Goal: Use online tool/utility: Utilize a website feature to perform a specific function

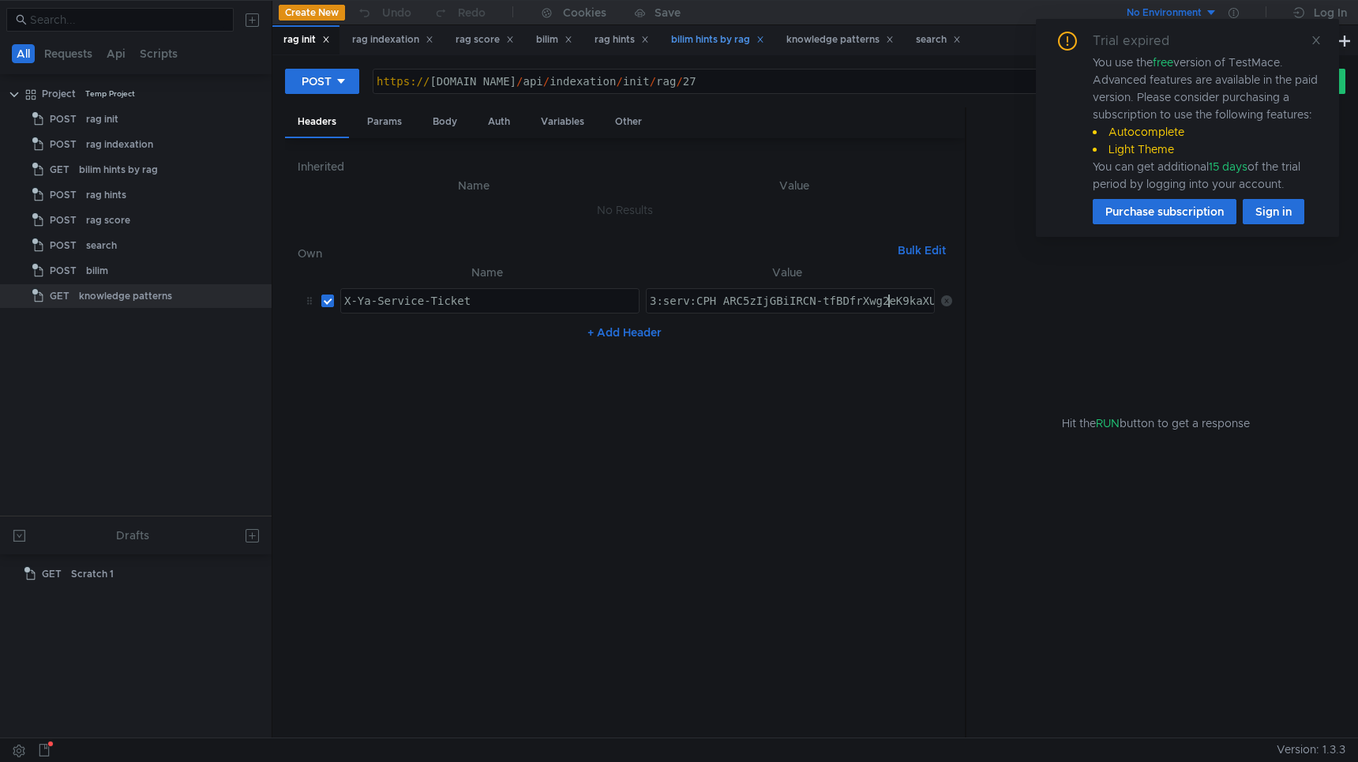
click at [737, 46] on div "bilim hints by rag" at bounding box center [717, 40] width 93 height 17
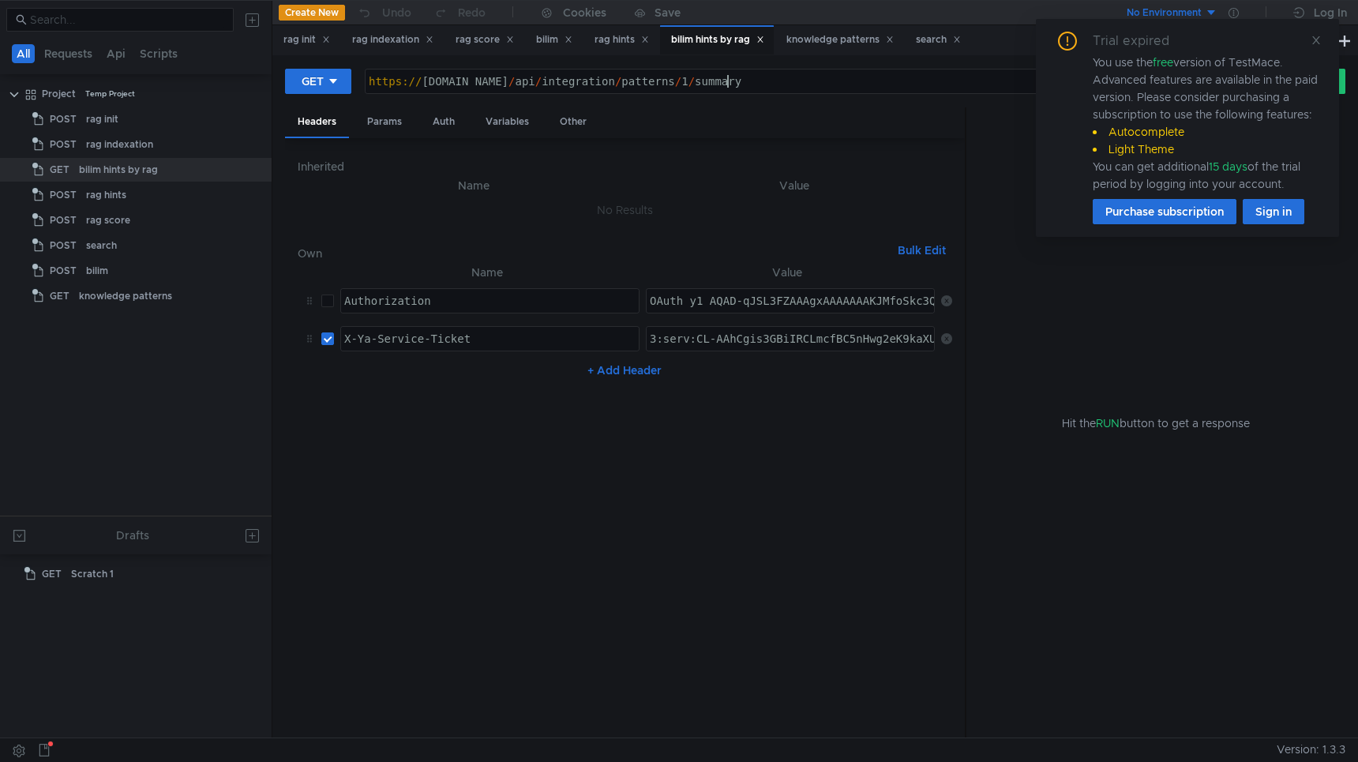
drag, startPoint x: 724, startPoint y: 82, endPoint x: 1048, endPoint y: 85, distance: 323.7
click at [1048, 85] on body "All Requests Api Scripts Project Temp Project POST rag init POST rag indexation…" at bounding box center [679, 381] width 1358 height 762
paste textarea "cluster-titles"
type textarea "https://test-api.bilim.yandex-team.ru/api/integration/intrasearch/cluster-titles"
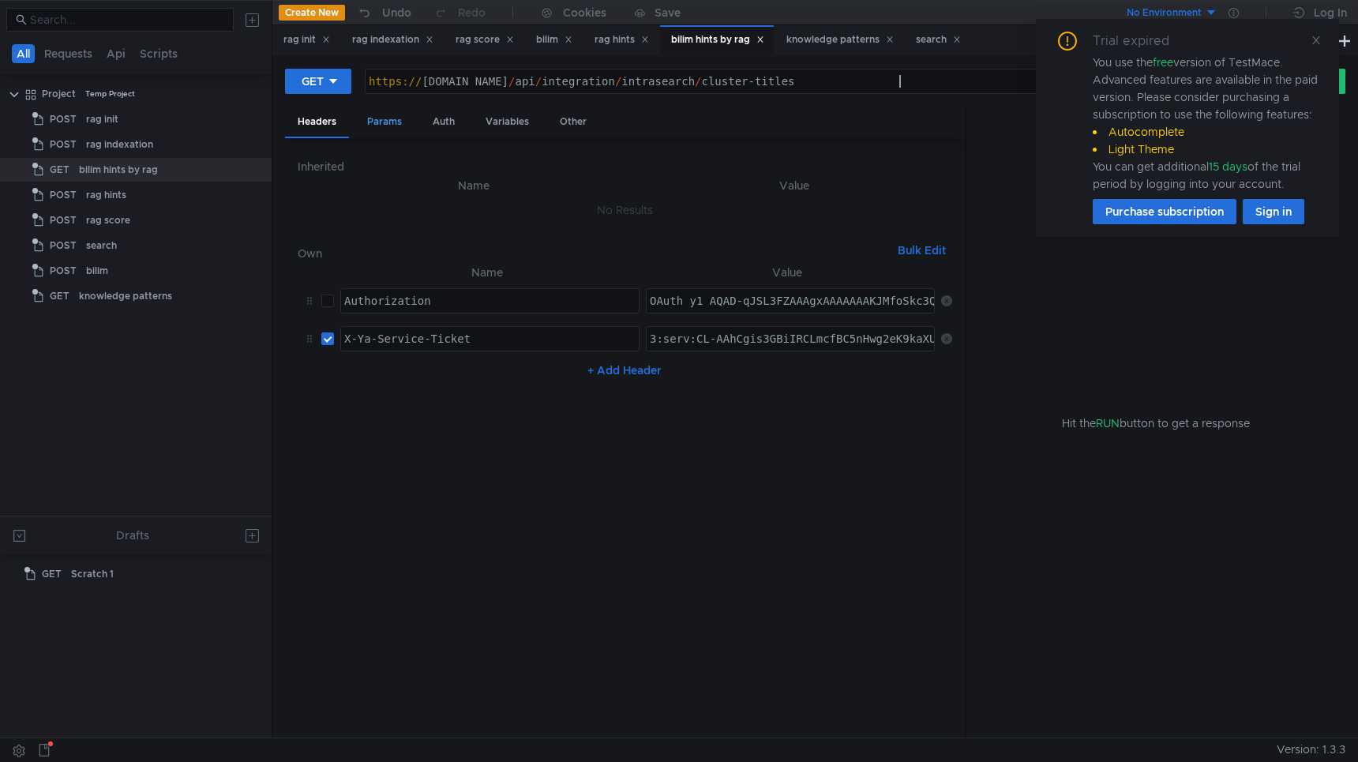
click at [391, 126] on div "Params" at bounding box center [384, 121] width 60 height 29
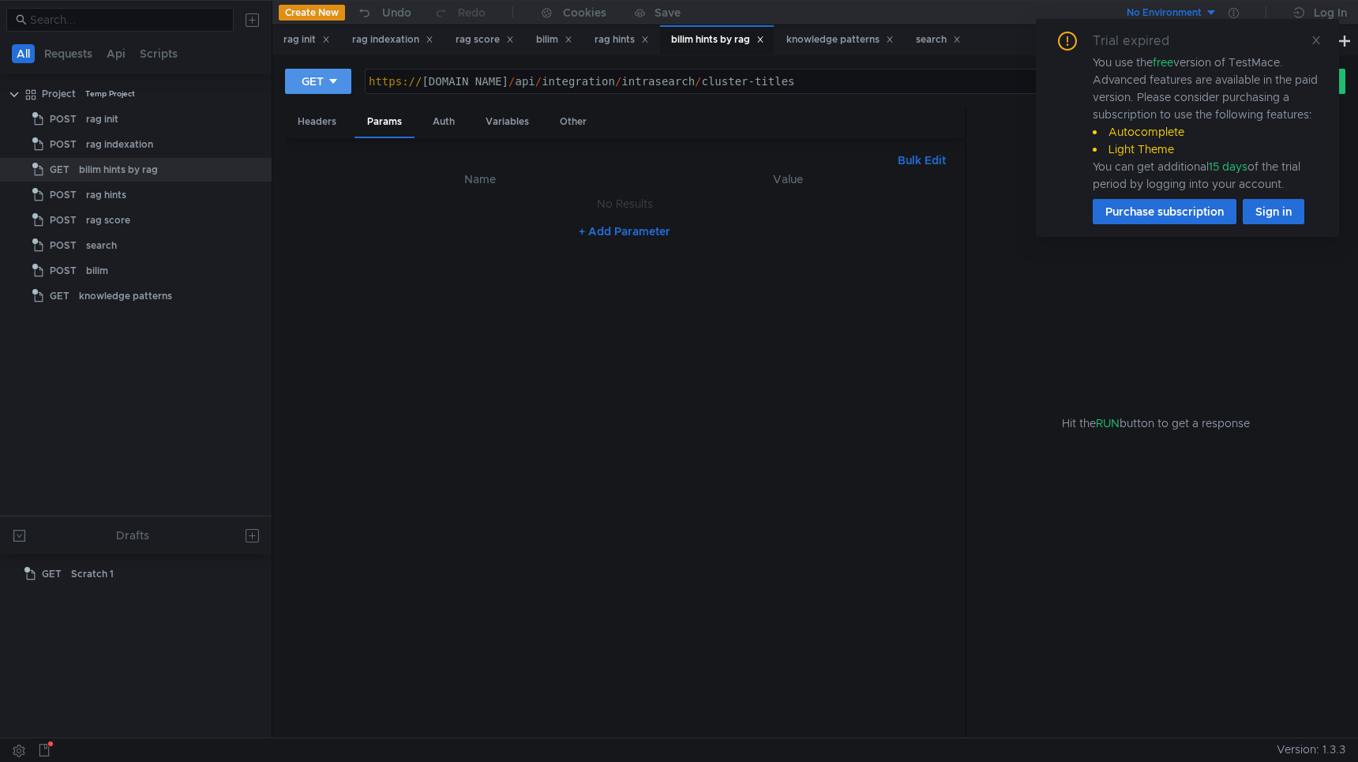
click at [313, 81] on div "GET" at bounding box center [313, 81] width 22 height 17
click at [314, 137] on li "POST" at bounding box center [319, 139] width 69 height 25
click at [439, 123] on div "Body" at bounding box center [445, 121] width 50 height 29
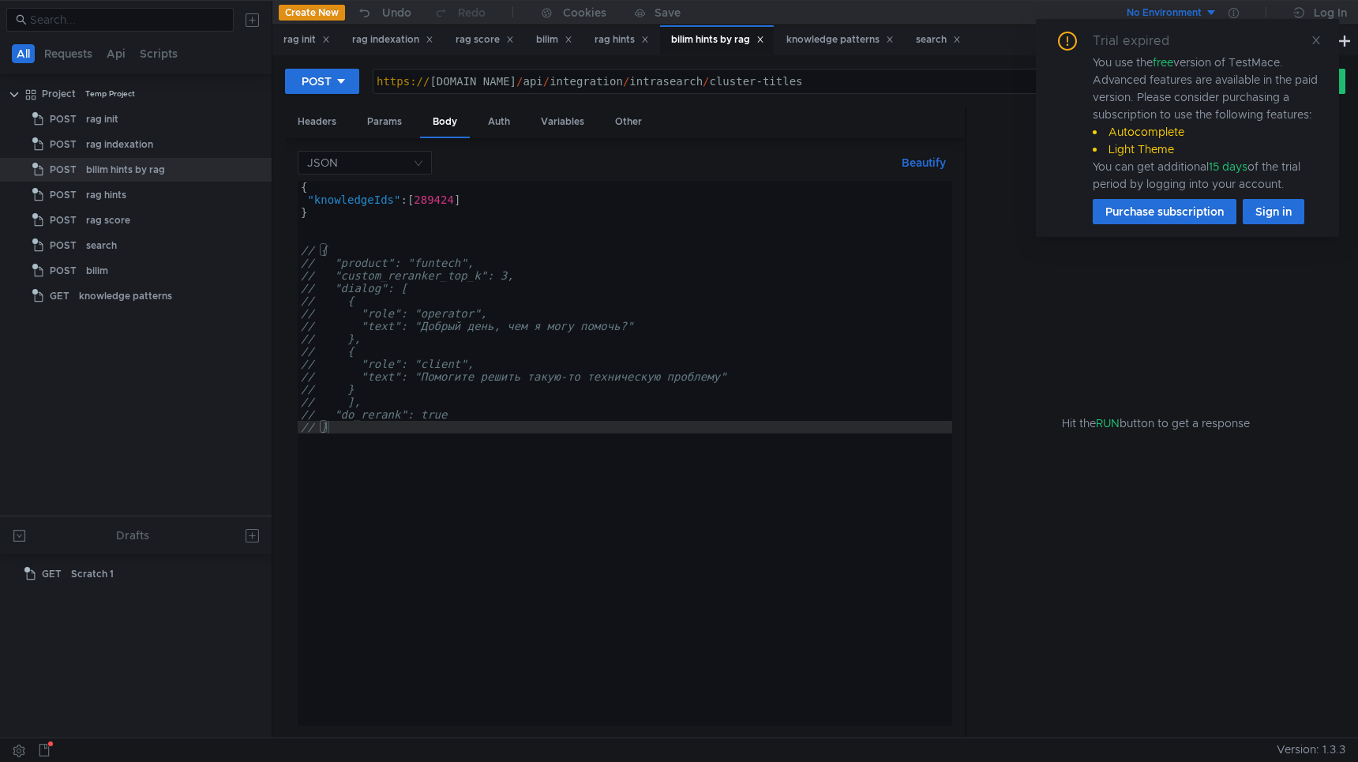
click at [326, 196] on div "{ "knowledgeIds" : [ 289424 ] } // { // "product": "funtech", // "custom_rerank…" at bounding box center [625, 466] width 654 height 570
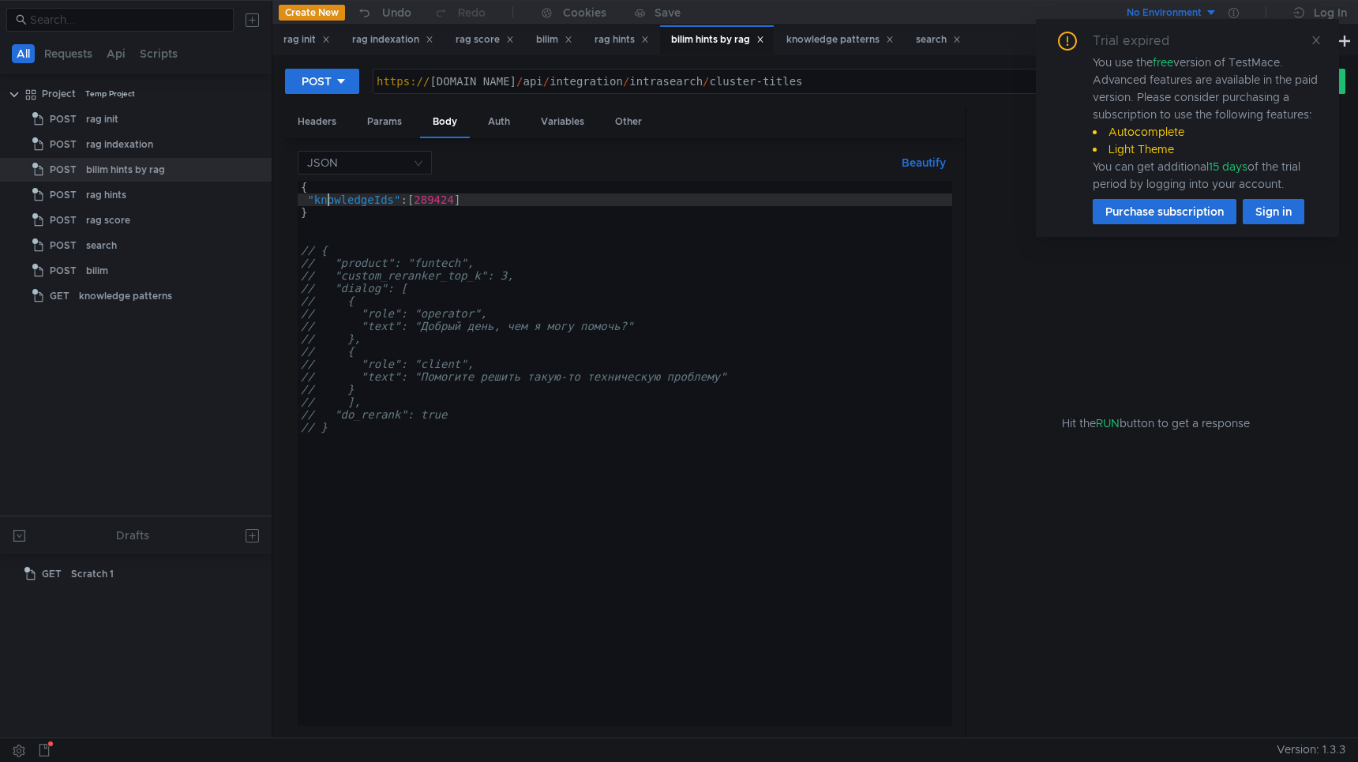
click at [326, 196] on div "{ "knowledgeIds" : [ 289424 ] } // { // "product": "funtech", // "custom_rerank…" at bounding box center [625, 466] width 654 height 570
click at [429, 197] on div "{ "clusterIds" : [ 289424 ] } // { // "product": "funtech", // "custom_reranker…" at bounding box center [625, 466] width 654 height 570
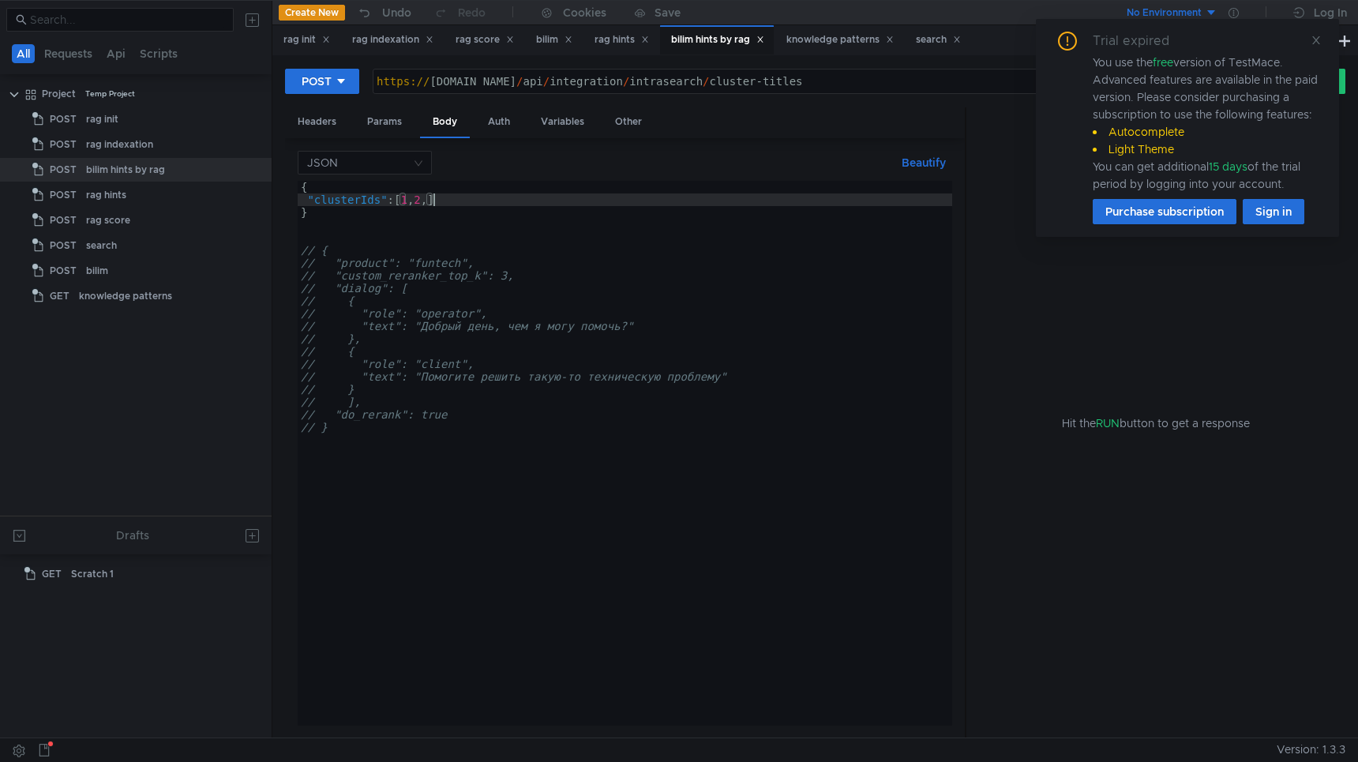
type textarea ""clusterIds": [1,2,3]"
click at [619, 233] on div "{ "clusterIds" : [ 1 , 2 , 3 ] } // { // "product": "funtech", // "custom_reran…" at bounding box center [625, 466] width 654 height 570
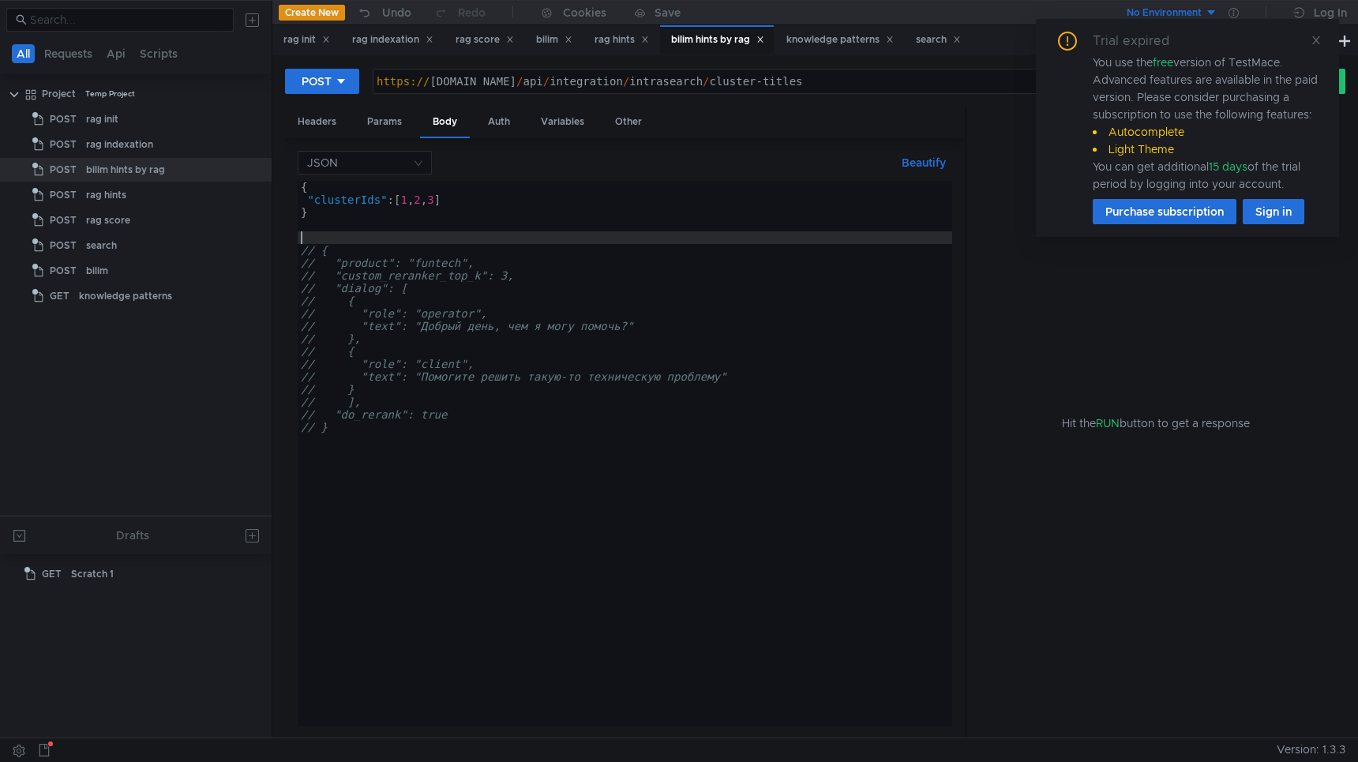
scroll to position [0, 0]
click at [1315, 35] on icon at bounding box center [1315, 40] width 11 height 11
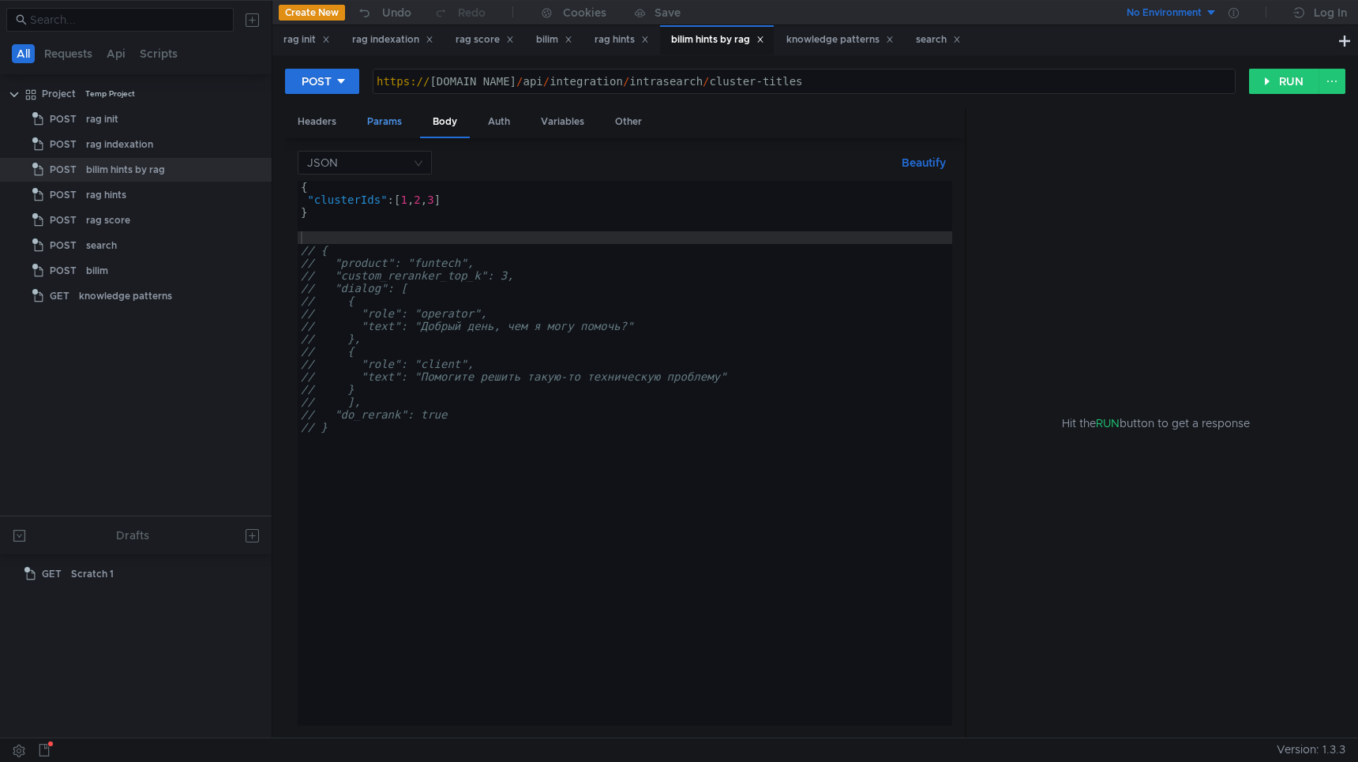
click at [380, 116] on div "Params" at bounding box center [384, 121] width 60 height 29
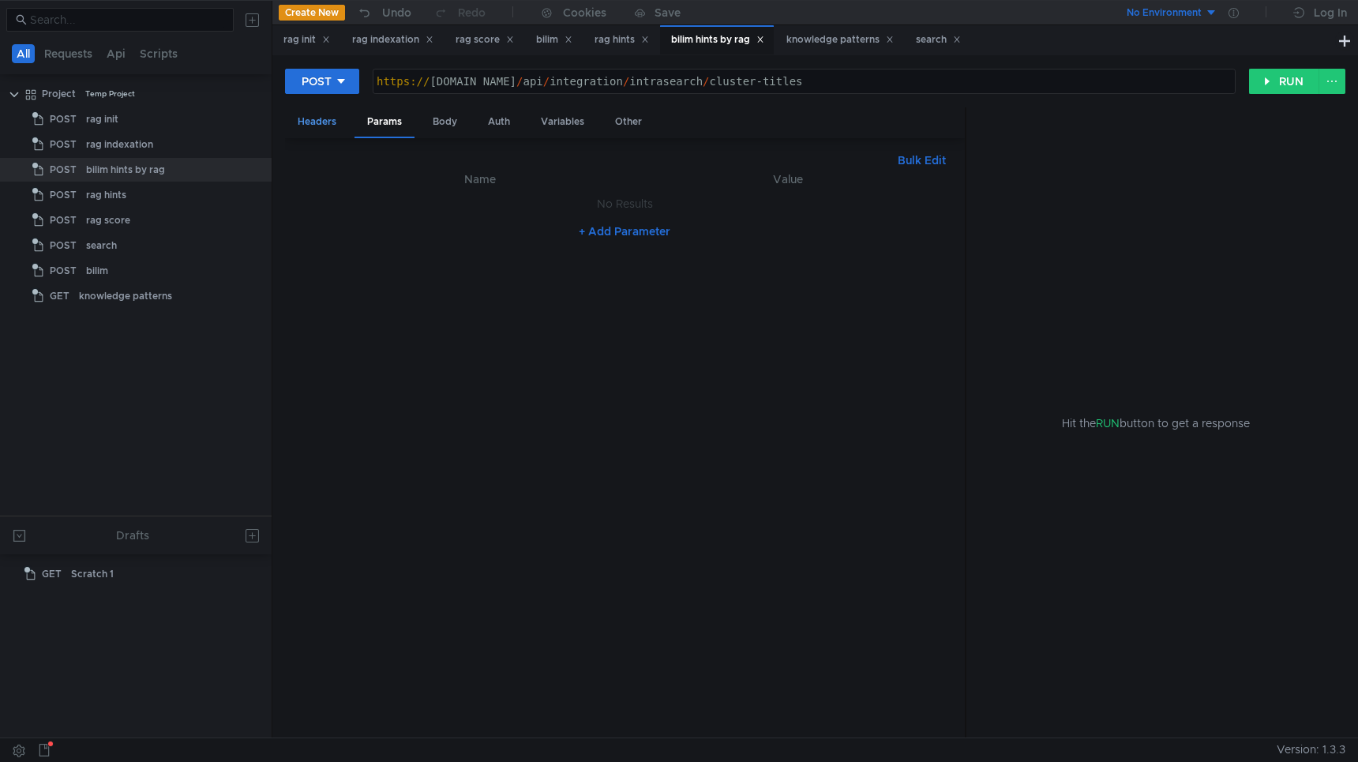
click at [307, 118] on div "Headers" at bounding box center [317, 121] width 64 height 29
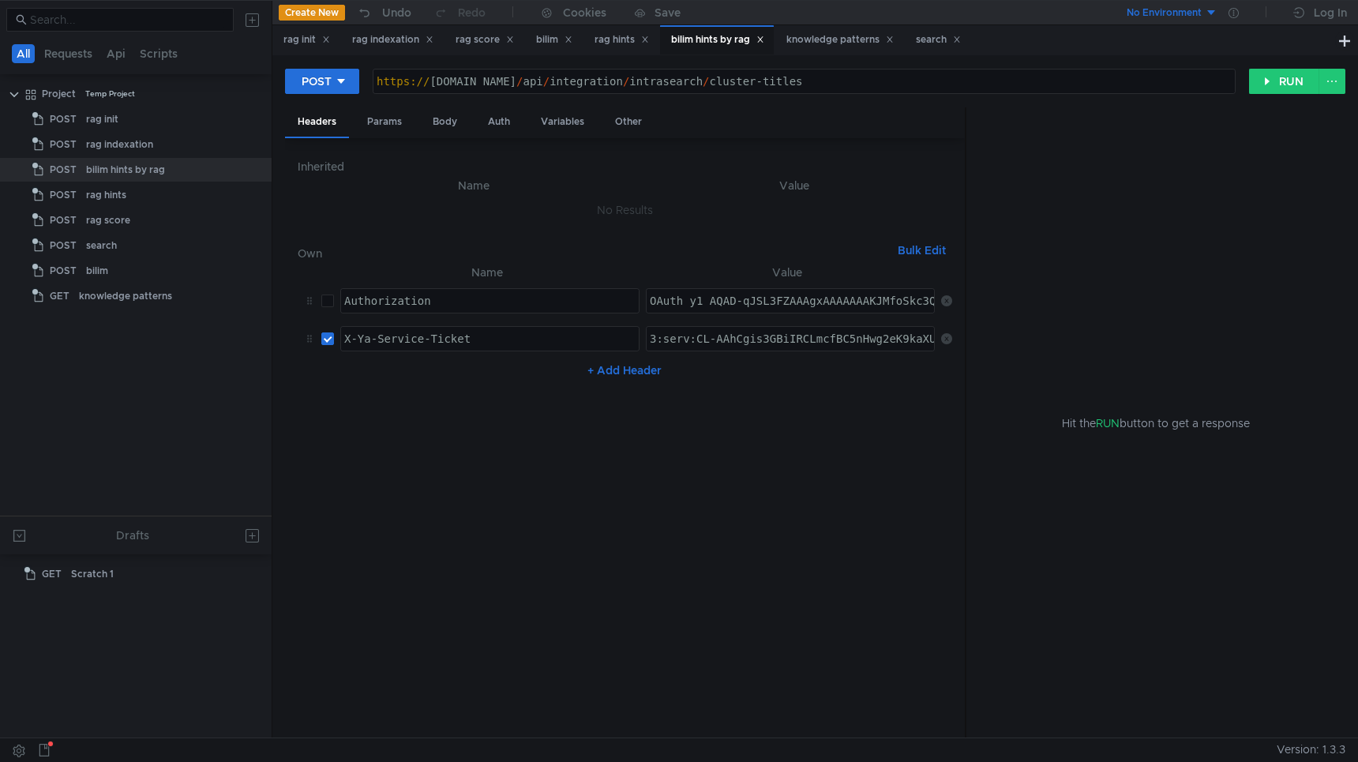
paste textarea "MuAAhDTodfGBiIRCLmcfBC5nHwg2eK9kaXU_gE:Hm6khe3rTQvC-eFITTtc-jqSY8a-ZZ6P6jUyIo2R…"
type textarea "3:serv:CMuAAhDTodfGBiIRCLmcfBC5nHwg2eK9kaXU_gE:Hm6khe3rTQvC-eFITTtc-jqSY8a-ZZ6P…"
click at [1292, 89] on button "RUN" at bounding box center [1284, 81] width 70 height 25
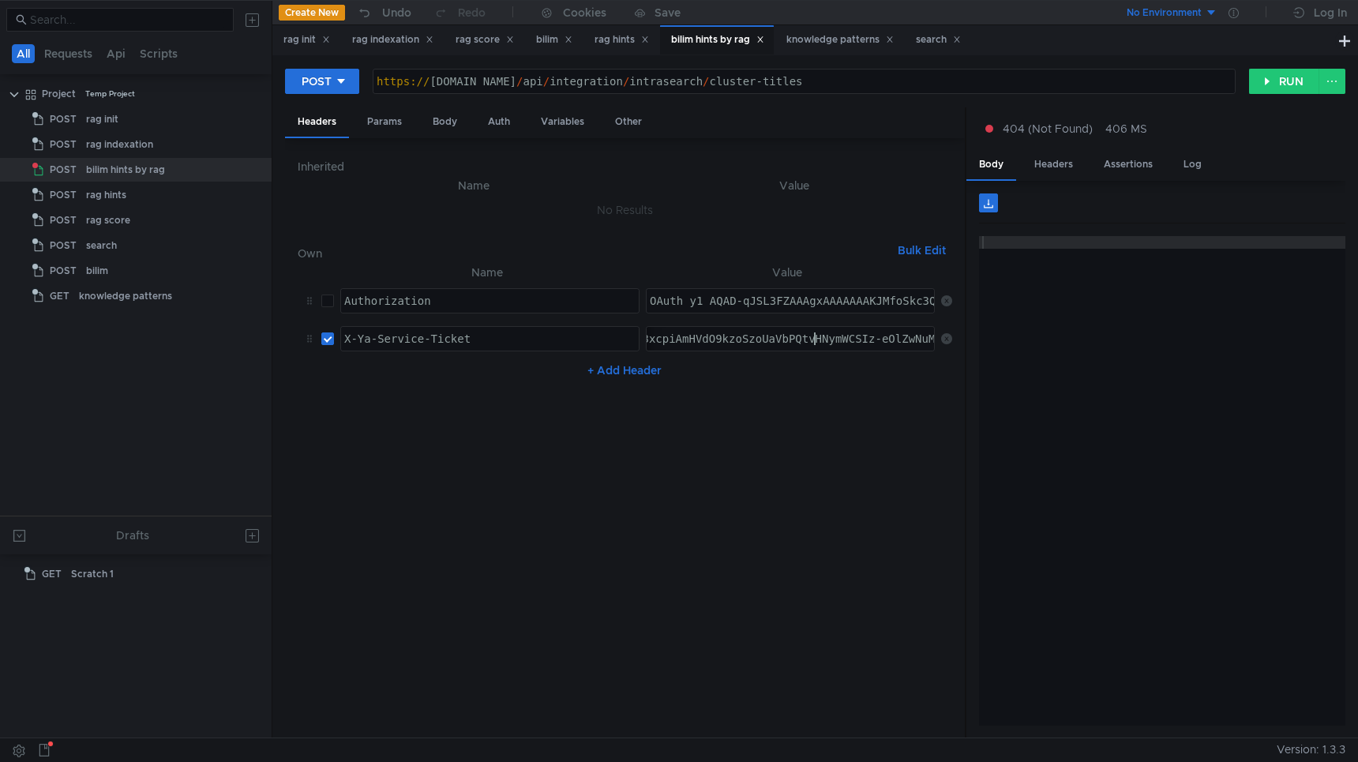
click at [375, 118] on div "Params" at bounding box center [384, 121] width 60 height 29
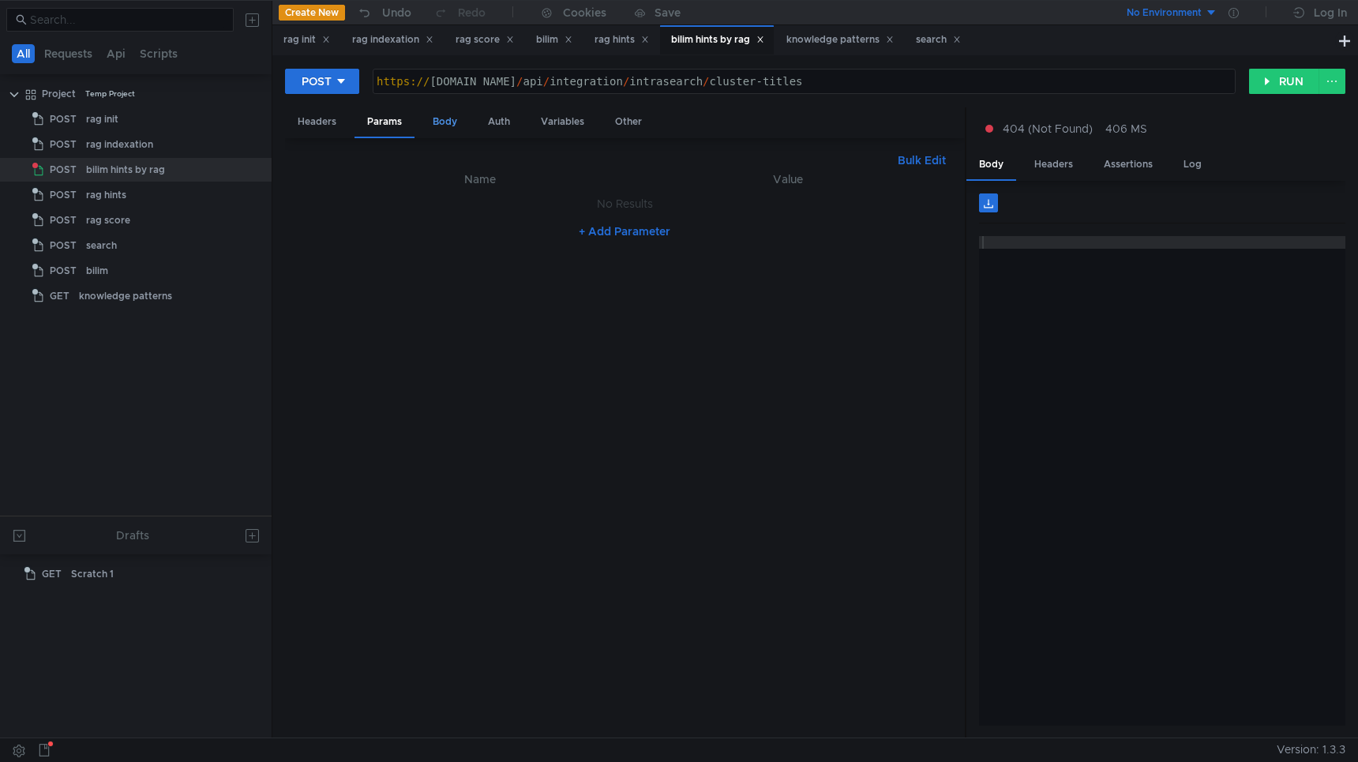
click at [449, 114] on div "Body" at bounding box center [445, 121] width 50 height 29
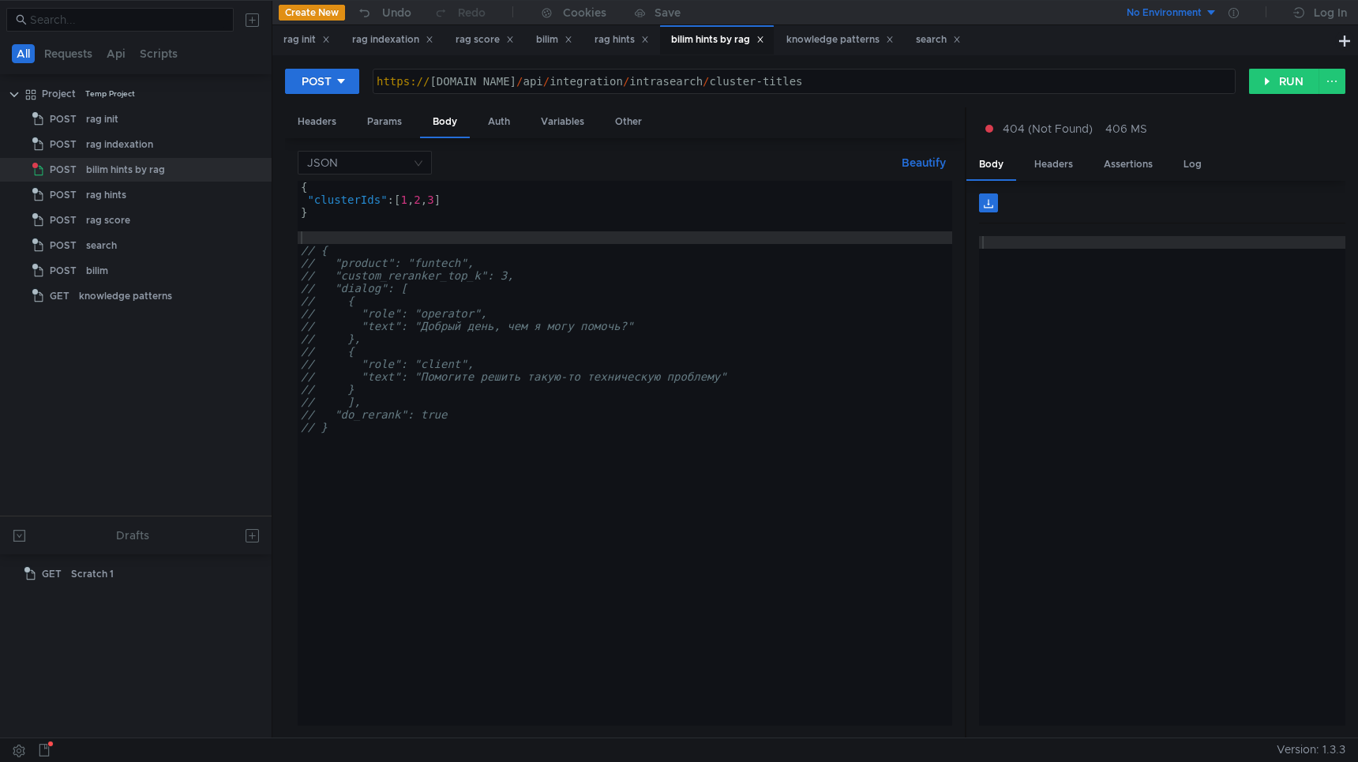
click at [406, 201] on div "{ "clusterIds" : [ 1 , 2 , 3 ] } // { // "product": "funtech", // "custom_reran…" at bounding box center [625, 466] width 654 height 570
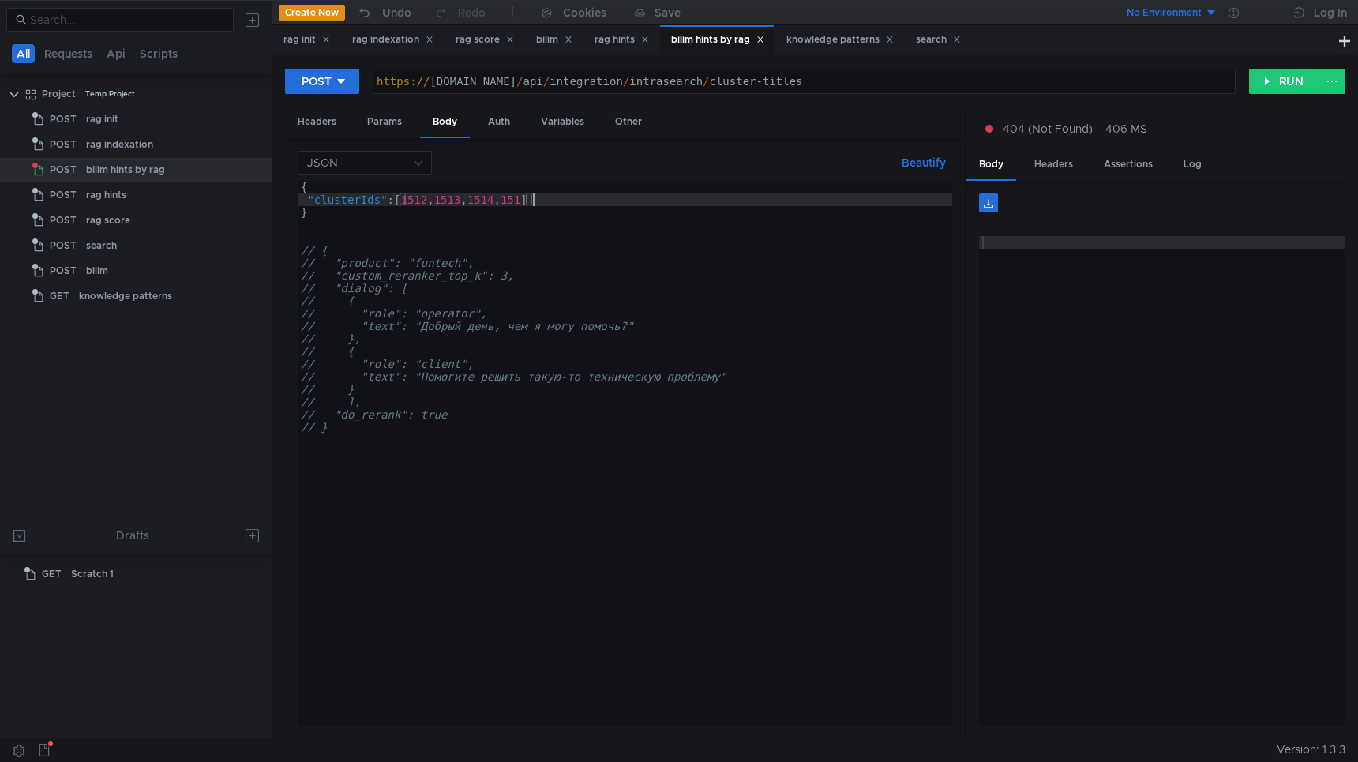
scroll to position [0, 17]
click at [1292, 77] on button "RUN" at bounding box center [1284, 81] width 70 height 25
type textarea "// "custom_reranker_top_k": 3,"
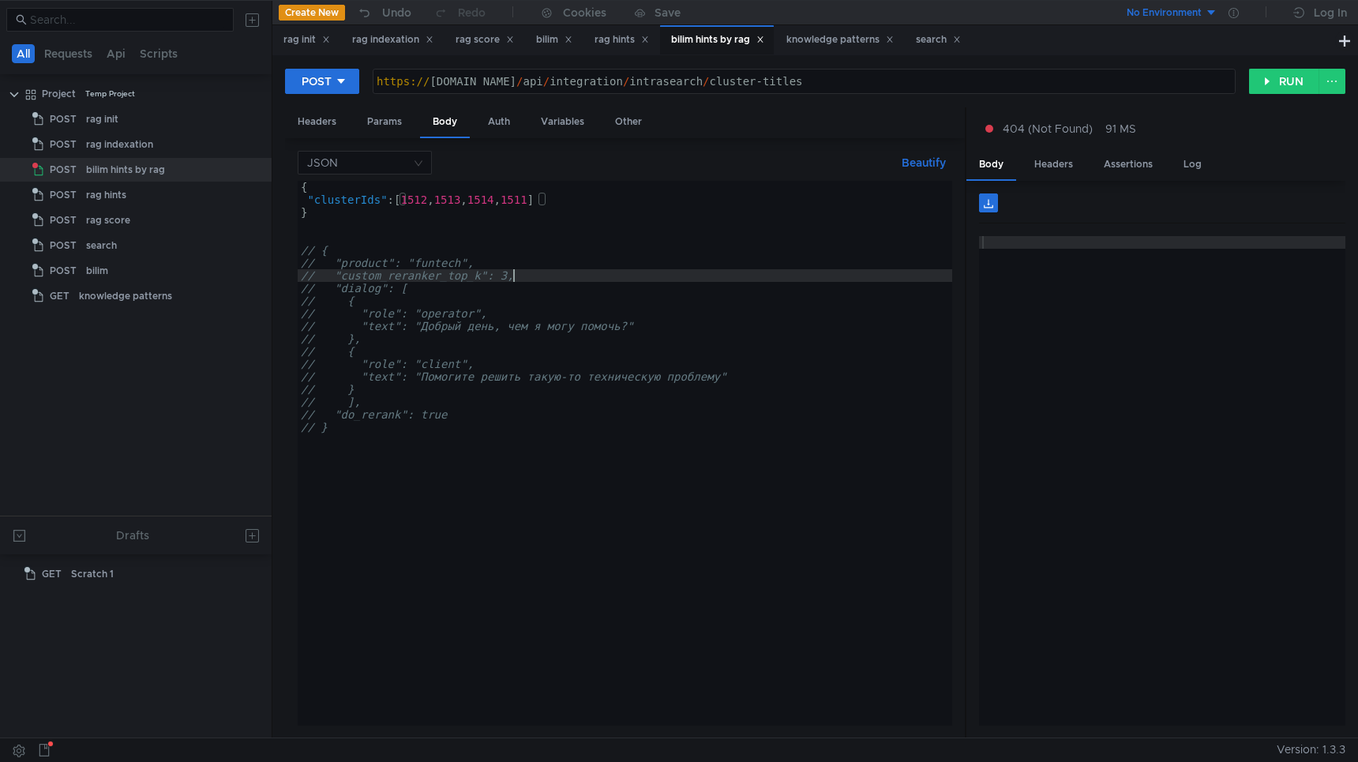
click at [801, 276] on div "{ "clusterIds" : [ 1512 , 1513 , 1514 , 1511 ] } // { // "product": "funtech", …" at bounding box center [625, 466] width 654 height 570
click at [1269, 77] on button "RUN" at bounding box center [1284, 81] width 70 height 25
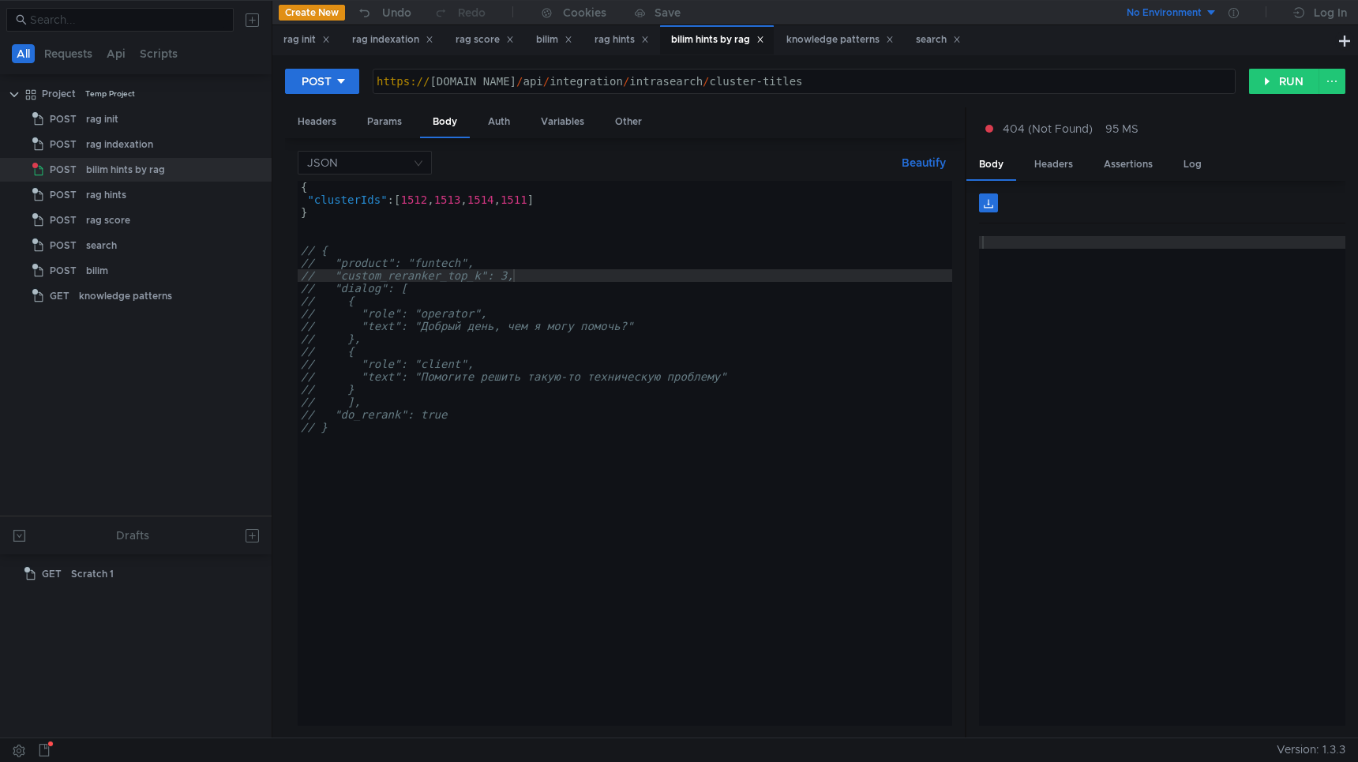
scroll to position [0, 14]
click at [1270, 81] on button "RUN" at bounding box center [1284, 81] width 70 height 25
click at [1273, 81] on button "RUN" at bounding box center [1284, 81] width 70 height 25
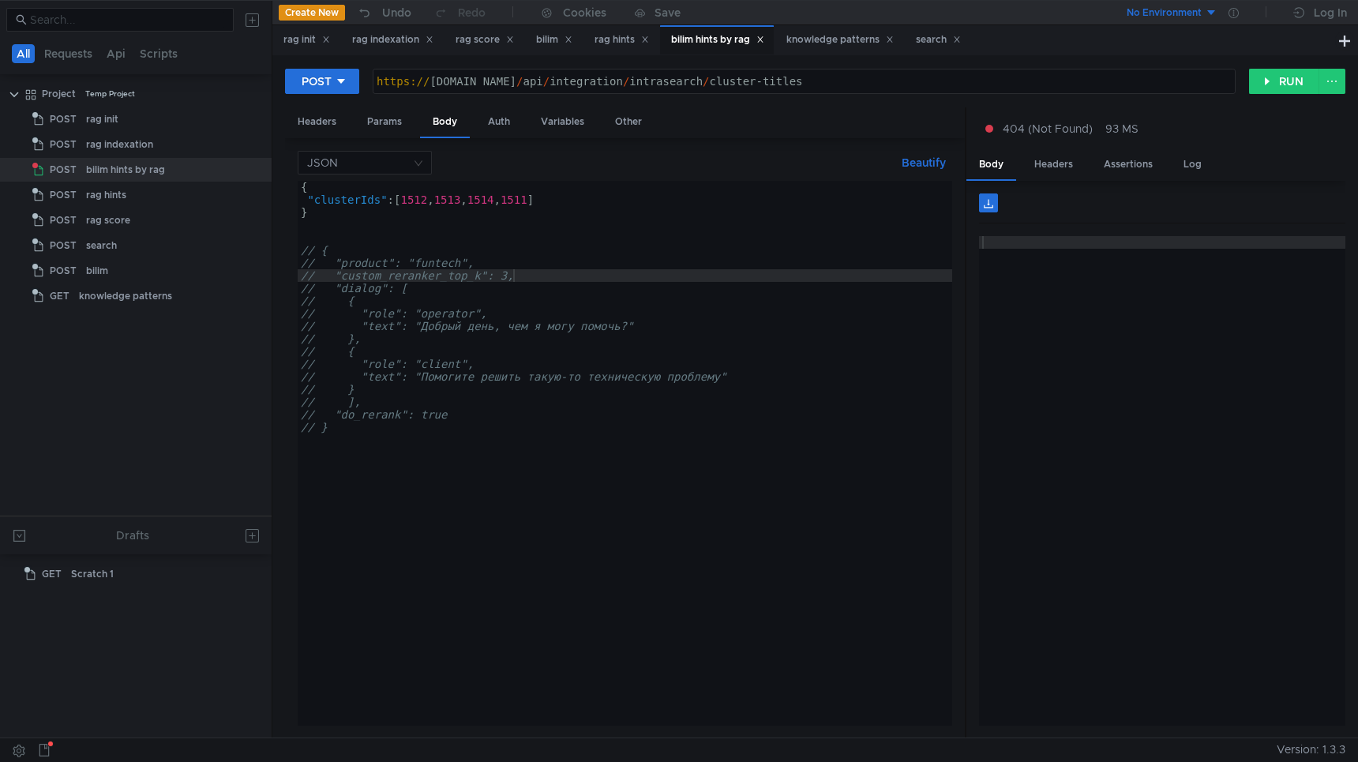
scroll to position [0, 14]
click at [815, 81] on div "https:// [DOMAIN_NAME] / api / integration / intrasearch / cluster-titles" at bounding box center [803, 94] width 861 height 38
paste textarea "indexation"
type textarea "[URL][DOMAIN_NAME]"
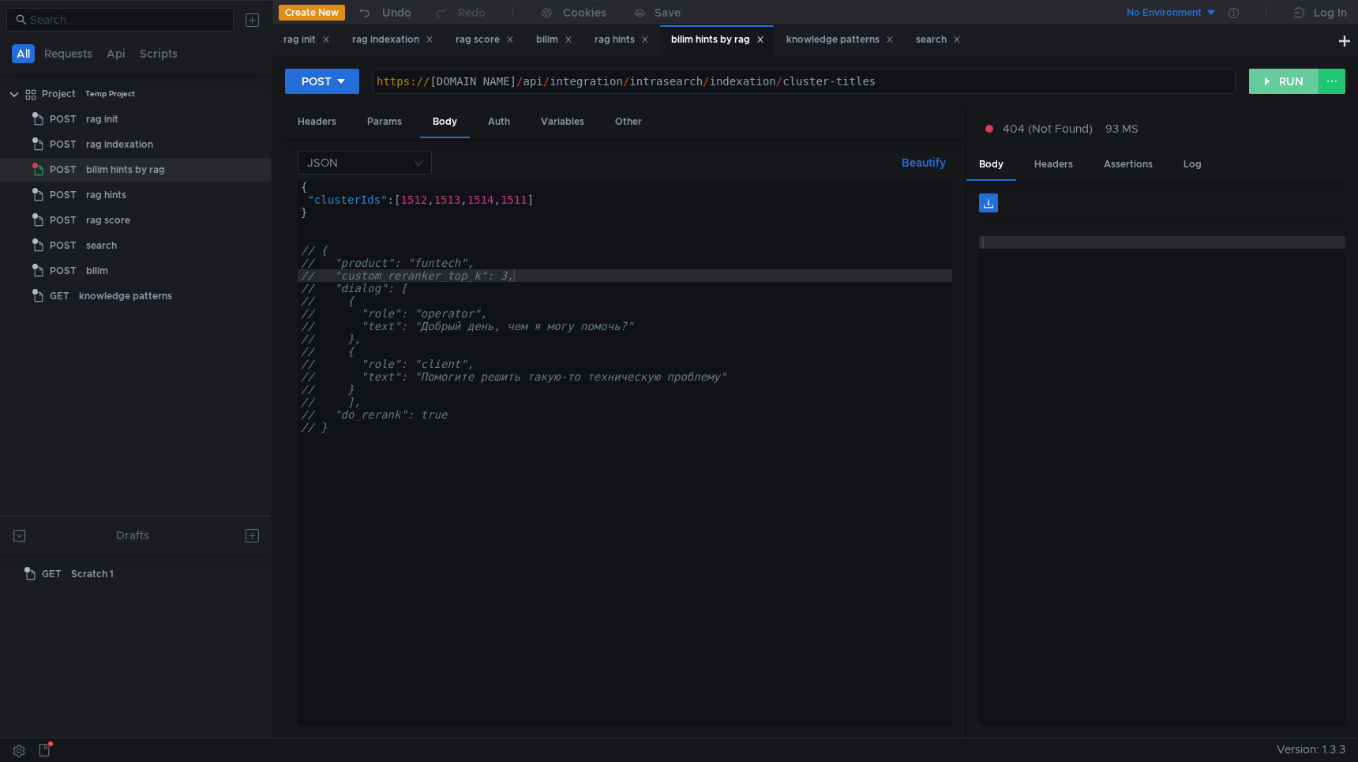
click at [1287, 77] on button "RUN" at bounding box center [1284, 81] width 70 height 25
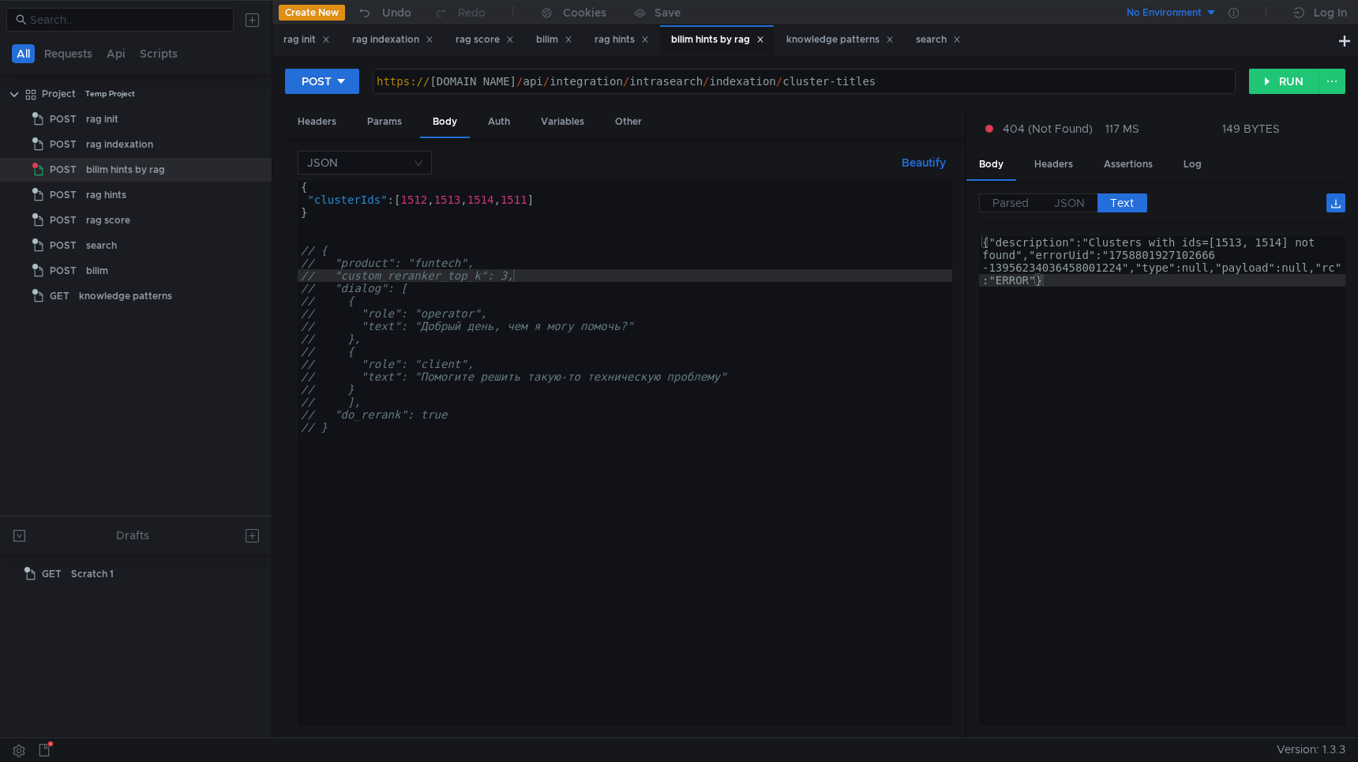
scroll to position [0, 14]
click at [1288, 75] on button "RUN" at bounding box center [1284, 81] width 70 height 25
drag, startPoint x: 934, startPoint y: 85, endPoint x: 894, endPoint y: 85, distance: 39.5
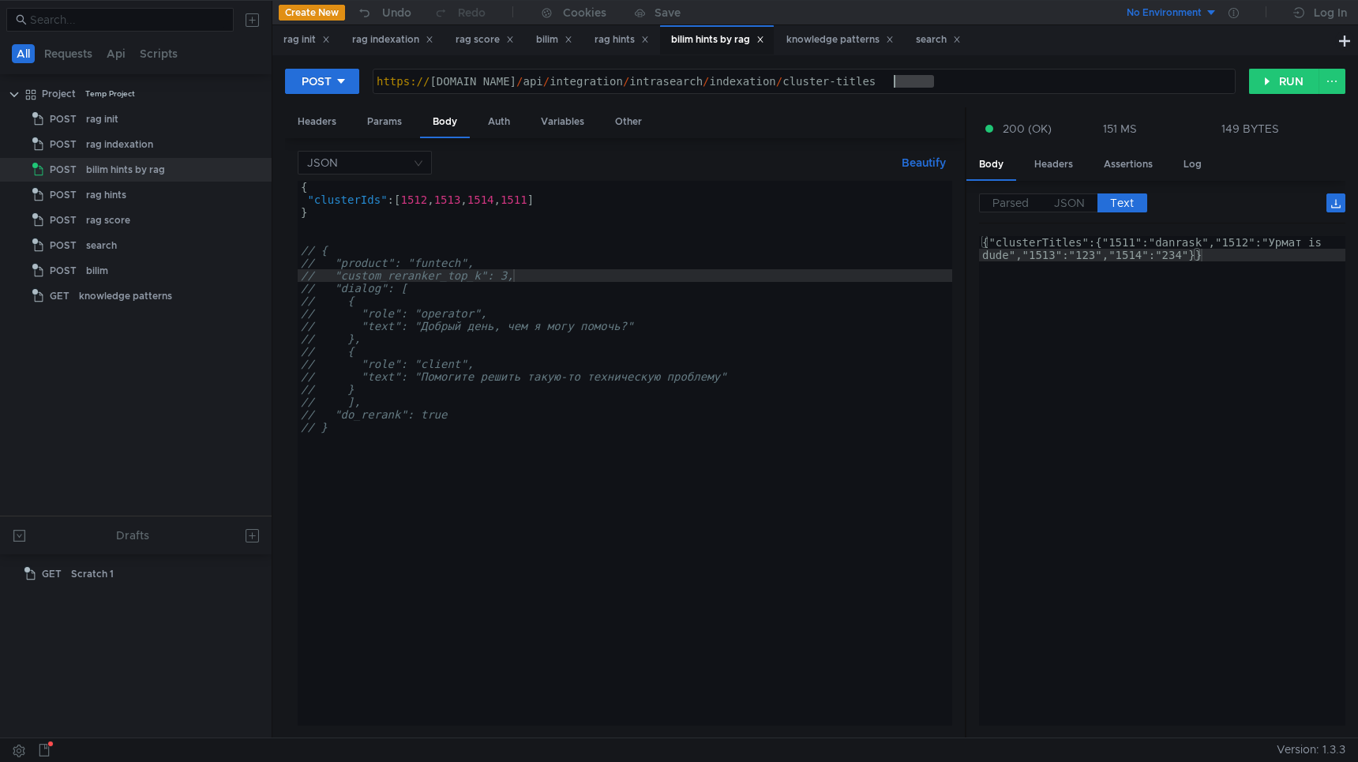
click at [894, 85] on div "https:// [DOMAIN_NAME] / api / integration / intrasearch / indexation / cluster…" at bounding box center [803, 94] width 861 height 38
type textarea "[URL][DOMAIN_NAME]"
